Goal: Information Seeking & Learning: Compare options

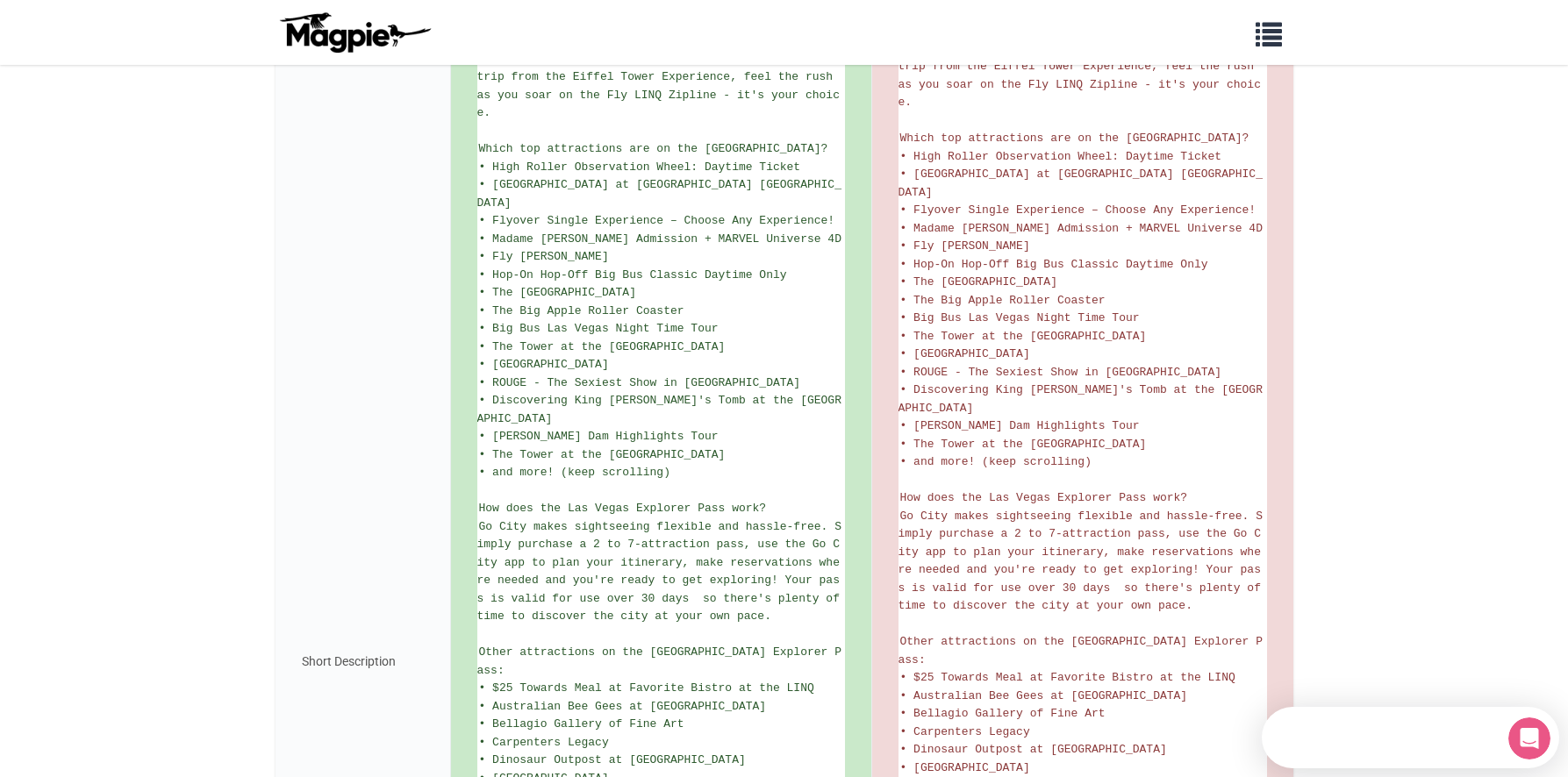
scroll to position [176, 0]
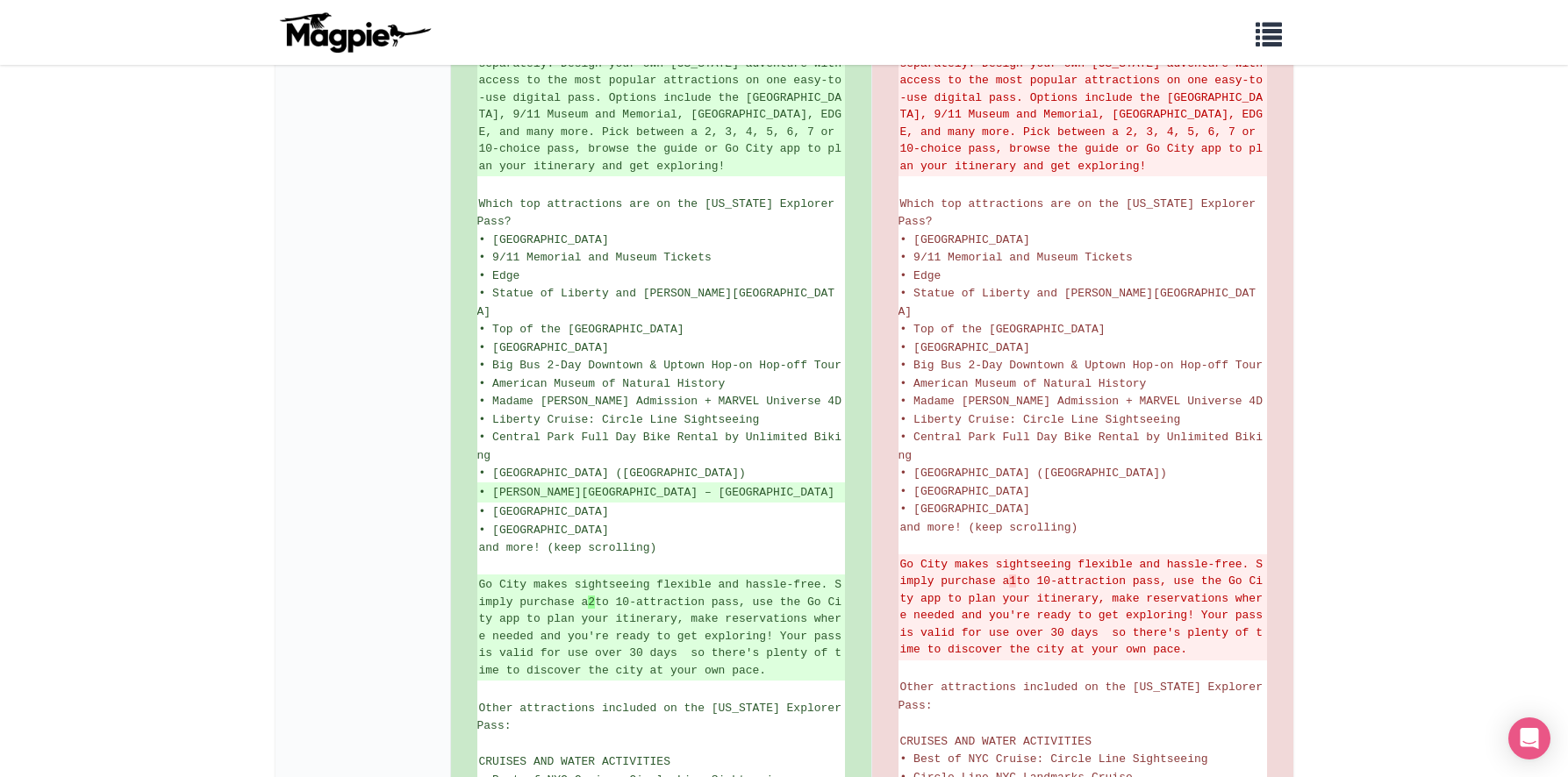
scroll to position [527, 0]
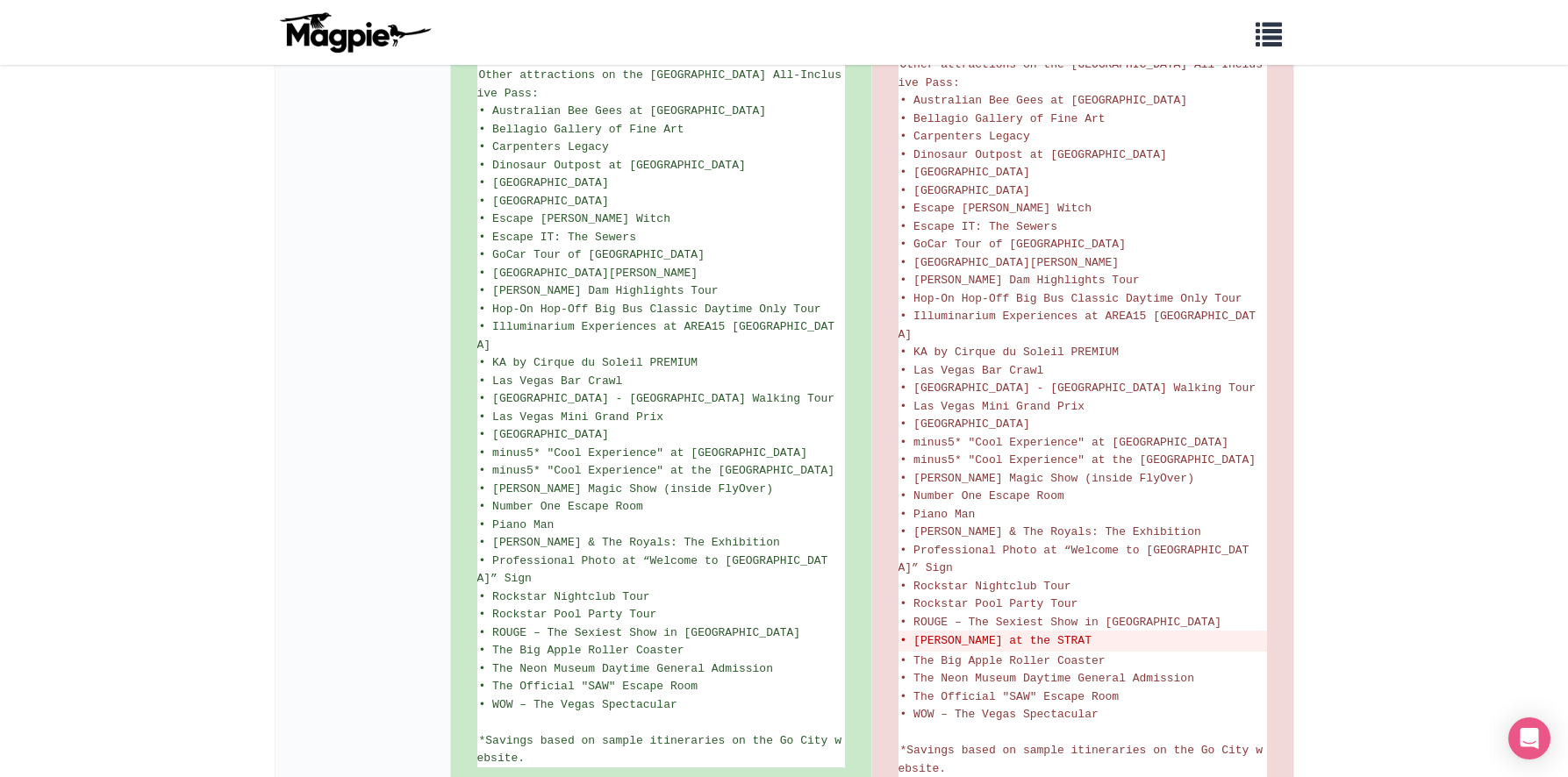
scroll to position [1284, 0]
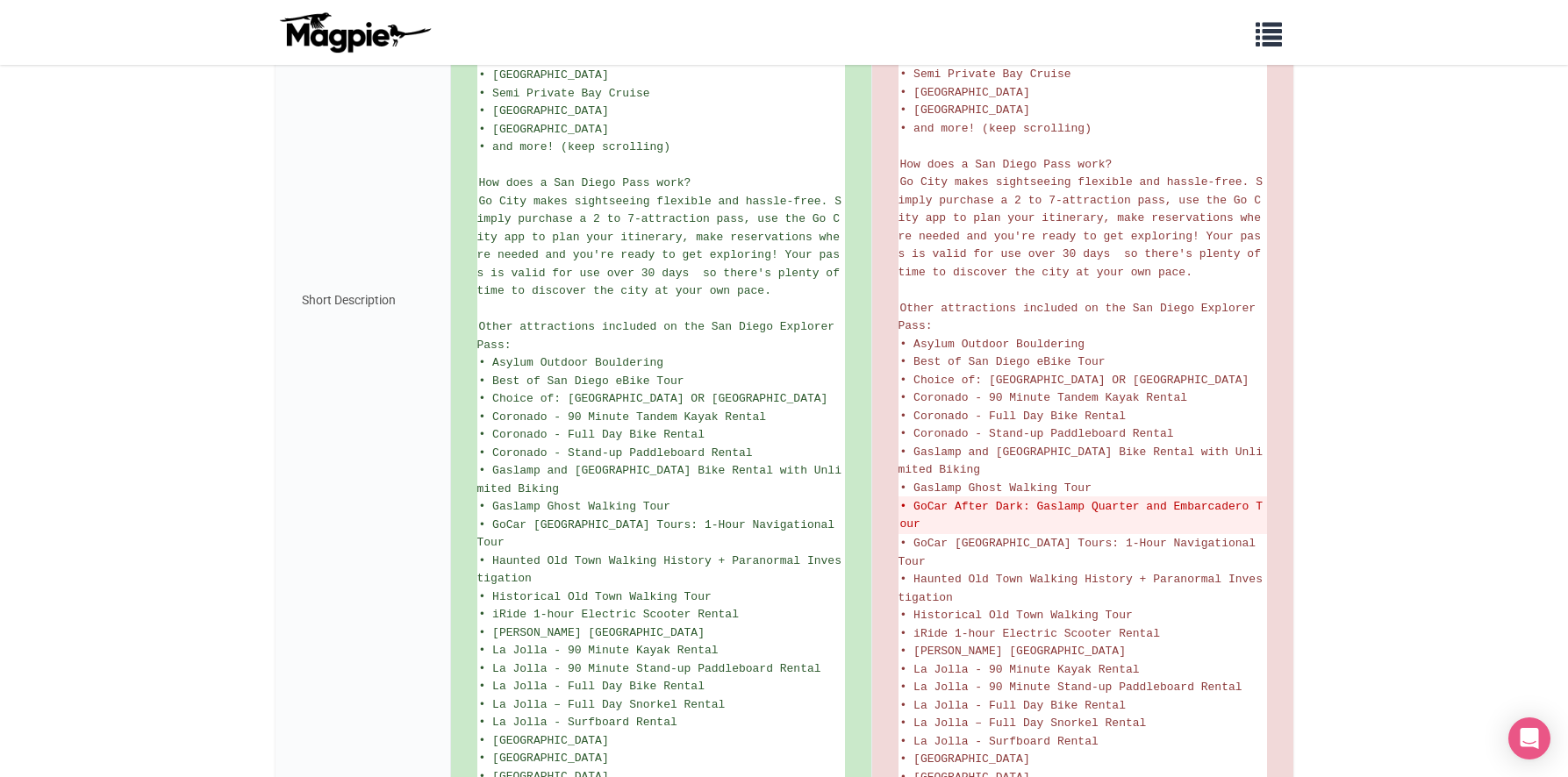
scroll to position [877, 0]
